Goal: Download file/media

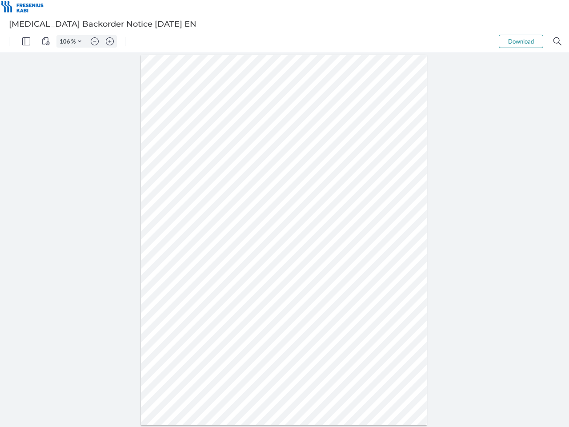
click at [26, 41] on img "Panel" at bounding box center [26, 41] width 8 height 8
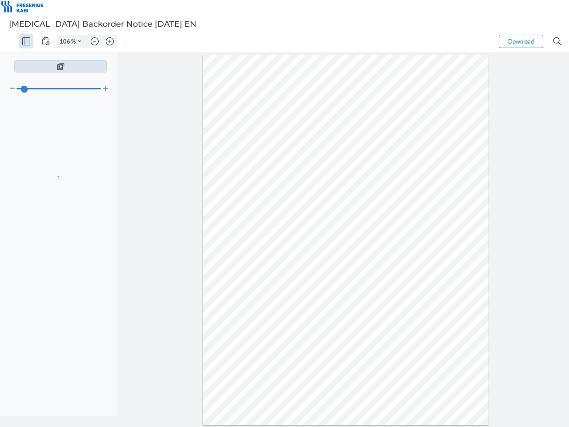
click at [46, 41] on img "View Controls" at bounding box center [46, 41] width 8 height 8
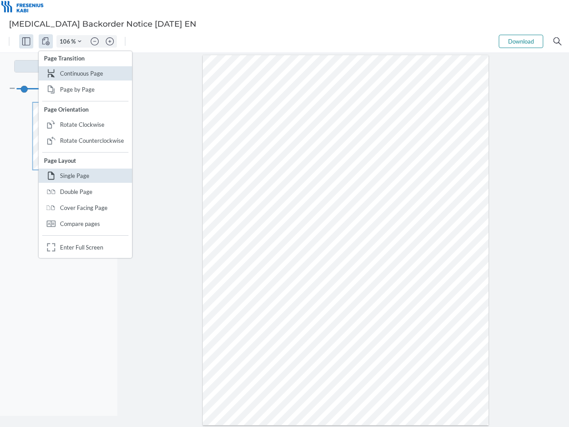
click at [66, 41] on input "106" at bounding box center [64, 41] width 14 height 8
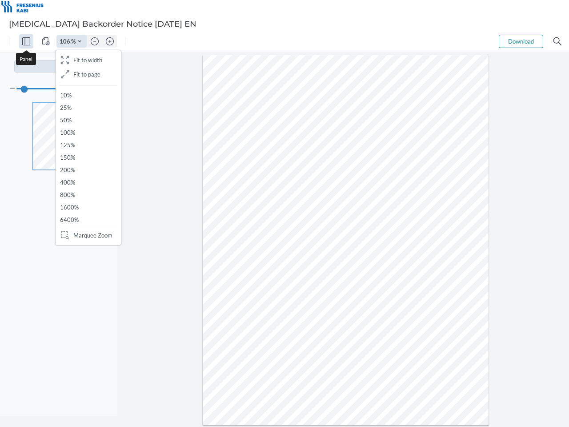
click at [80, 41] on img "Zoom Controls" at bounding box center [80, 42] width 4 height 4
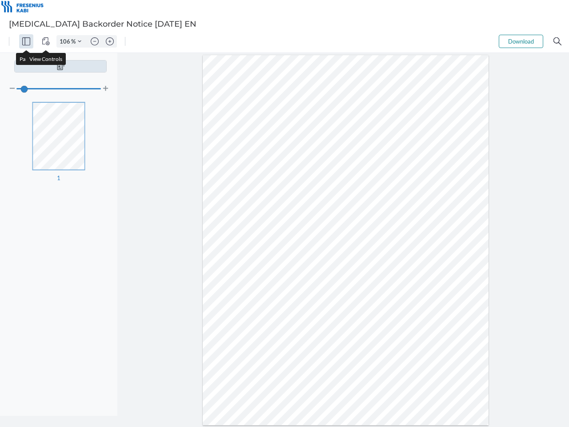
click at [95, 41] on img "Zoom out" at bounding box center [95, 41] width 8 height 8
click at [110, 41] on img "Zoom in" at bounding box center [110, 41] width 8 height 8
type input "106"
click at [521, 41] on button "Download" at bounding box center [521, 41] width 44 height 13
click at [557, 41] on img "Search" at bounding box center [557, 41] width 8 height 8
